Goal: Task Accomplishment & Management: Manage account settings

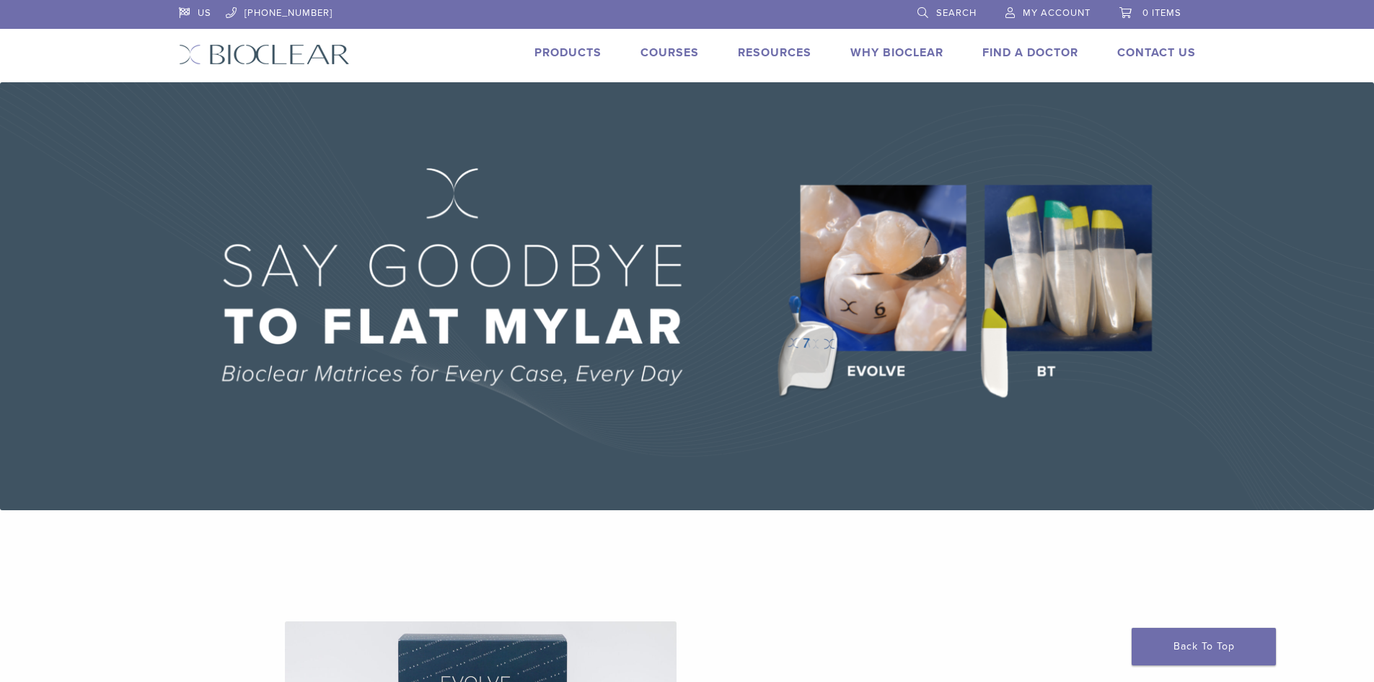
click at [1328, 180] on img at bounding box center [687, 296] width 1374 height 428
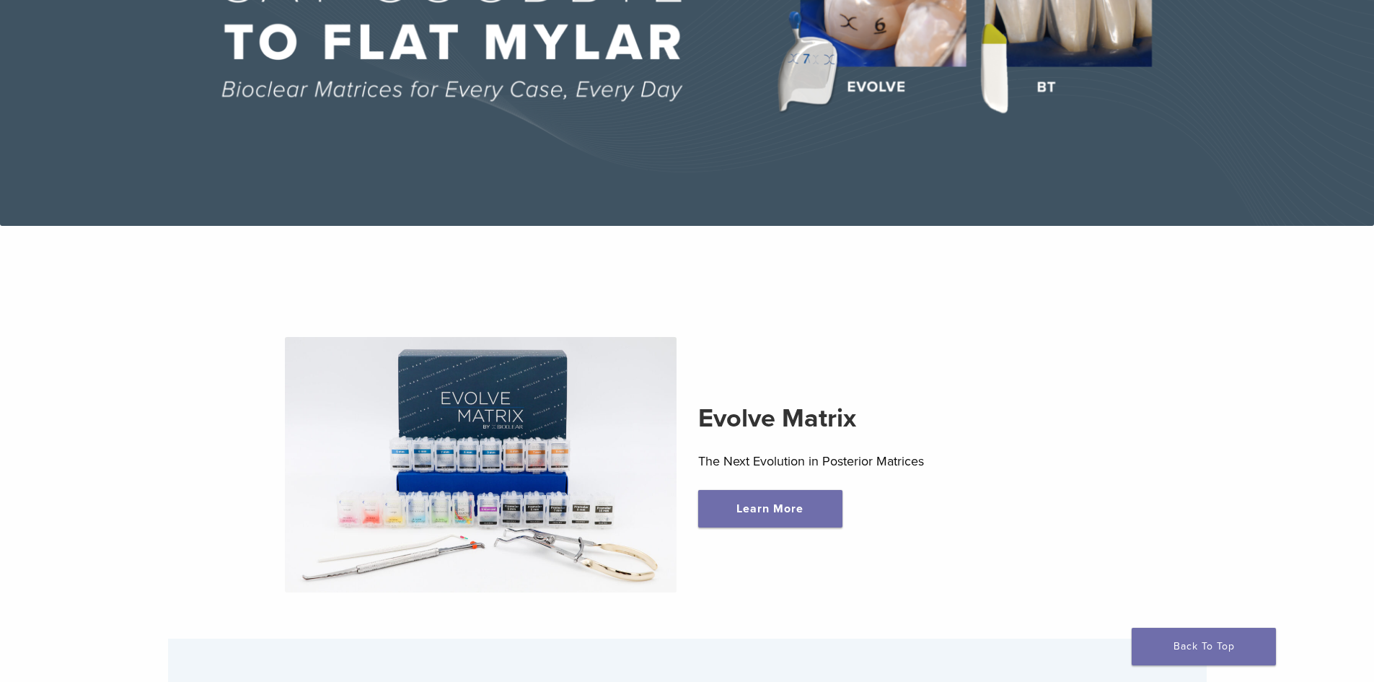
scroll to position [289, 0]
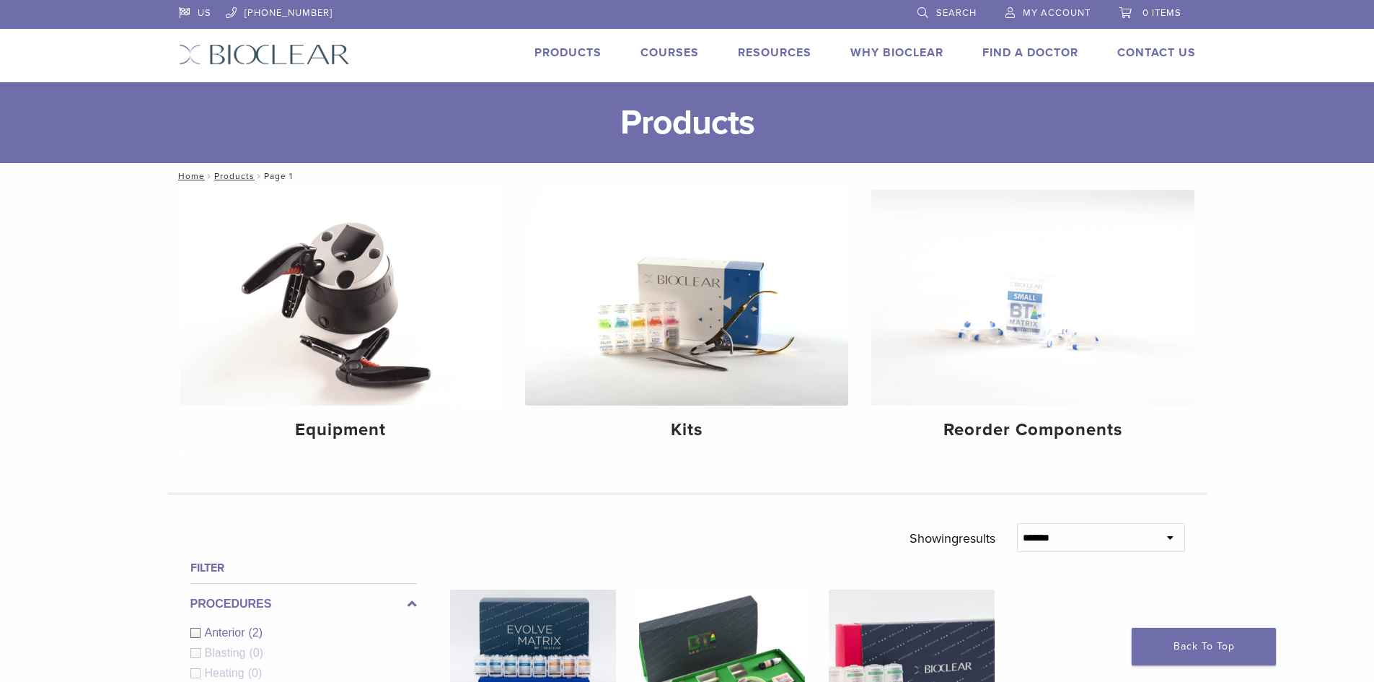
click at [1060, 12] on span "My Account" at bounding box center [1057, 13] width 68 height 12
